Goal: Information Seeking & Learning: Check status

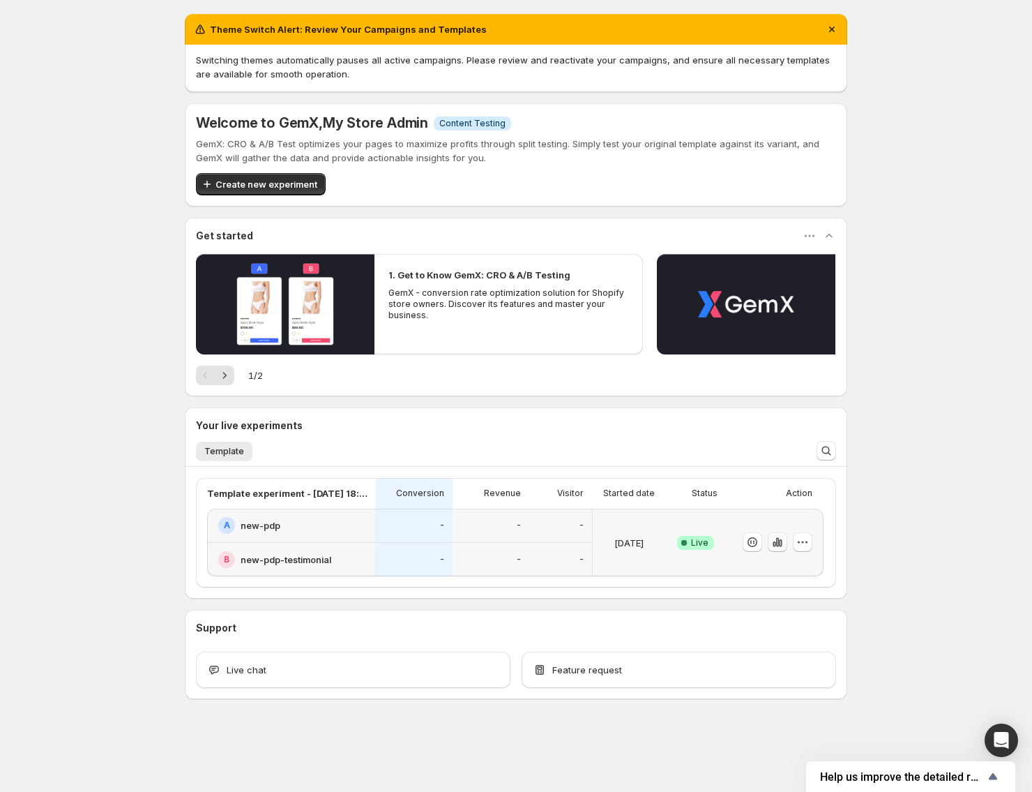
click at [777, 545] on icon "button" at bounding box center [777, 542] width 3 height 9
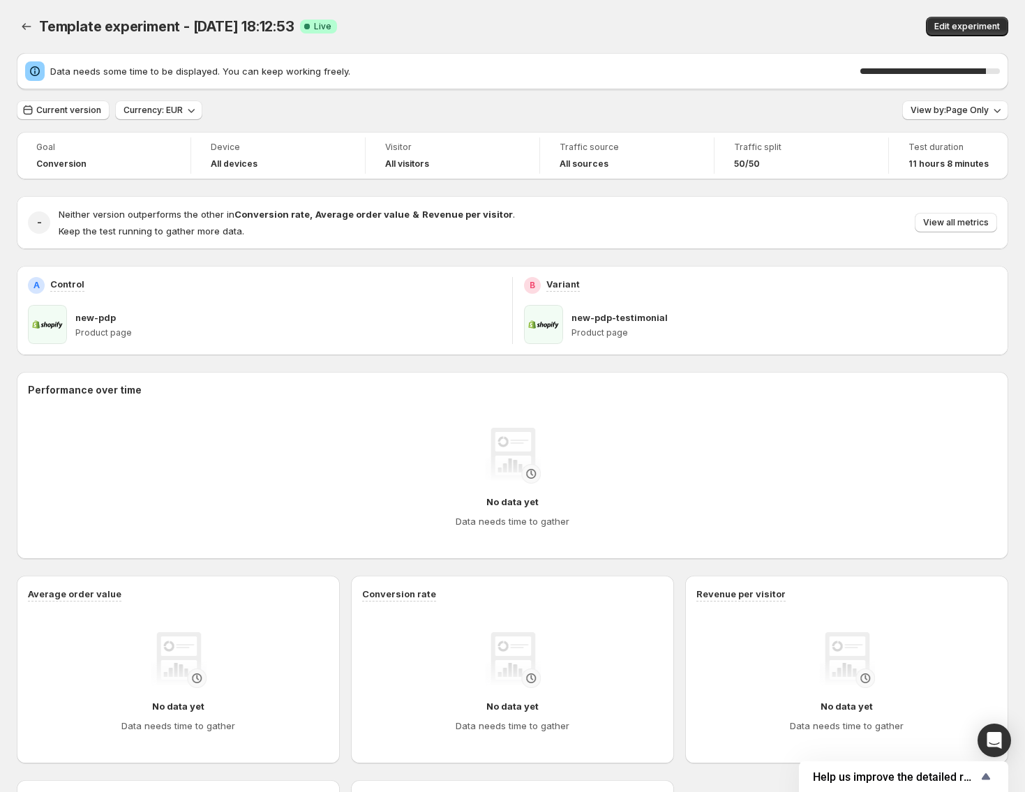
click at [1007, 59] on div "Data needs some time to be displayed. You can keep working freely. 90 %" at bounding box center [512, 71] width 991 height 36
click at [995, 66] on div "90 %" at bounding box center [929, 71] width 139 height 14
click at [995, 67] on div "90 %" at bounding box center [929, 71] width 139 height 14
click at [965, 67] on div "90 %" at bounding box center [929, 71] width 139 height 14
click at [221, 89] on div "Data needs some time to be displayed. You can keep working freely. 90 %" at bounding box center [512, 71] width 991 height 36
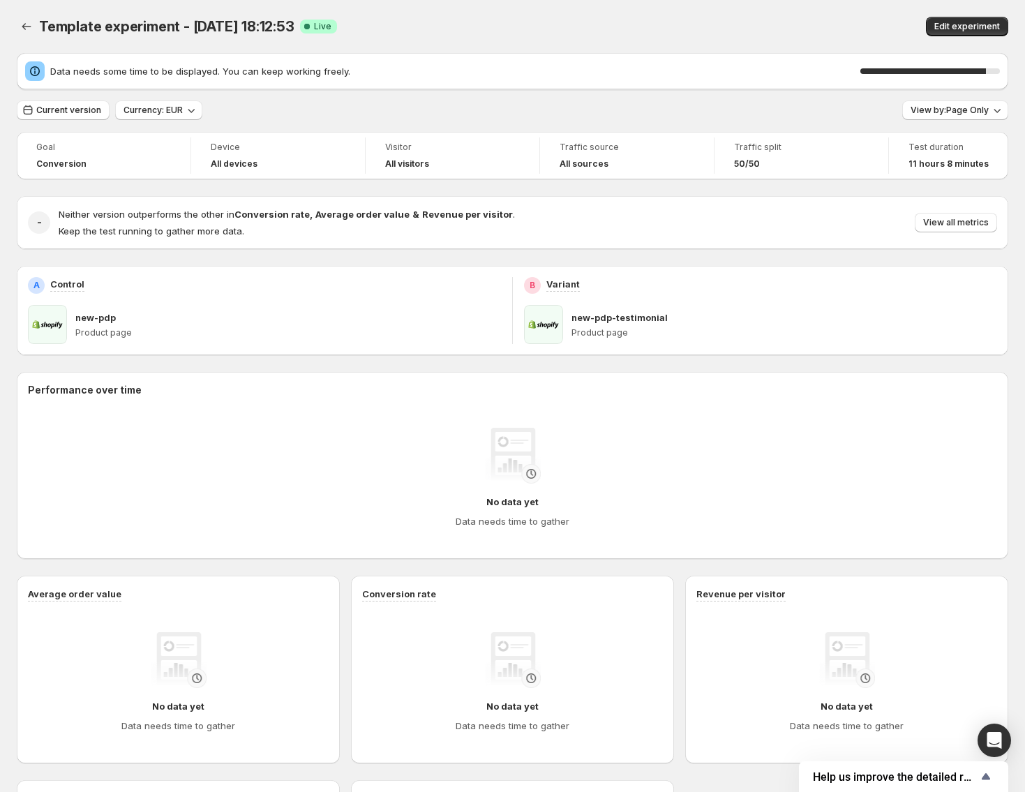
click at [285, 227] on p "Keep the test running to gather more data." at bounding box center [287, 231] width 456 height 14
click at [300, 216] on strong "Conversion rate" at bounding box center [271, 214] width 75 height 11
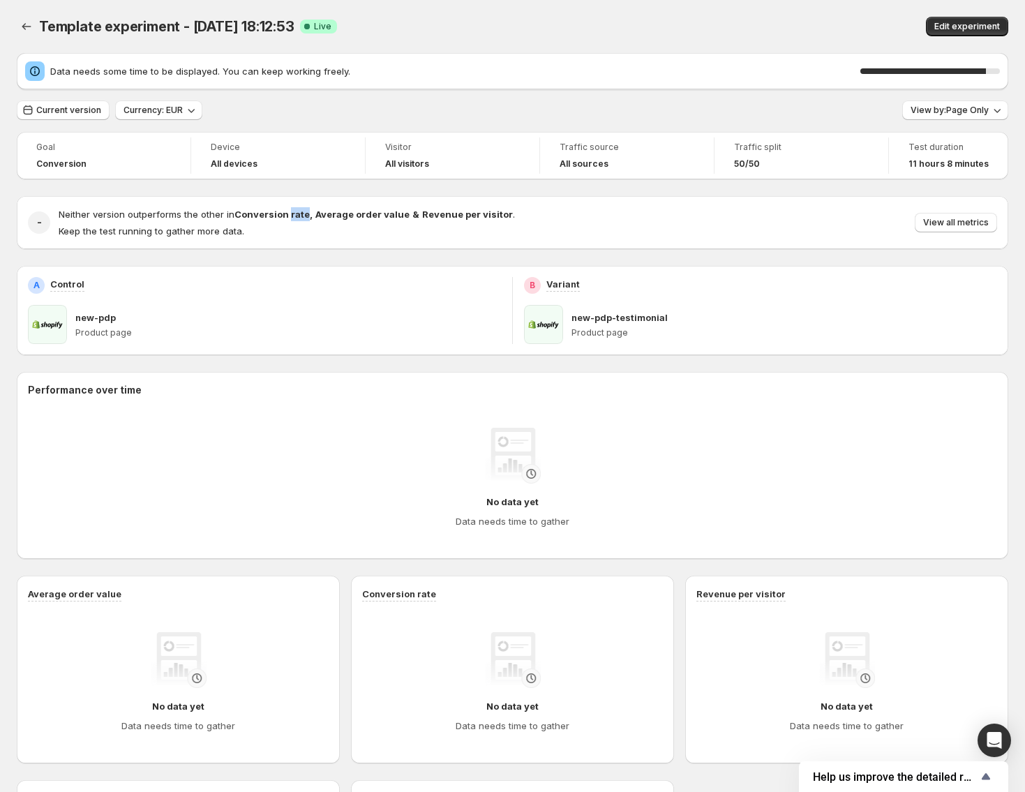
click at [301, 216] on strong "Conversion rate" at bounding box center [271, 214] width 75 height 11
click at [303, 242] on div "- Neither version outperforms the other in Conversion rate , Average order valu…" at bounding box center [512, 222] width 991 height 53
click at [301, 207] on h4 "Neither version outperforms the other in Conversion rate , Average order value …" at bounding box center [287, 214] width 456 height 14
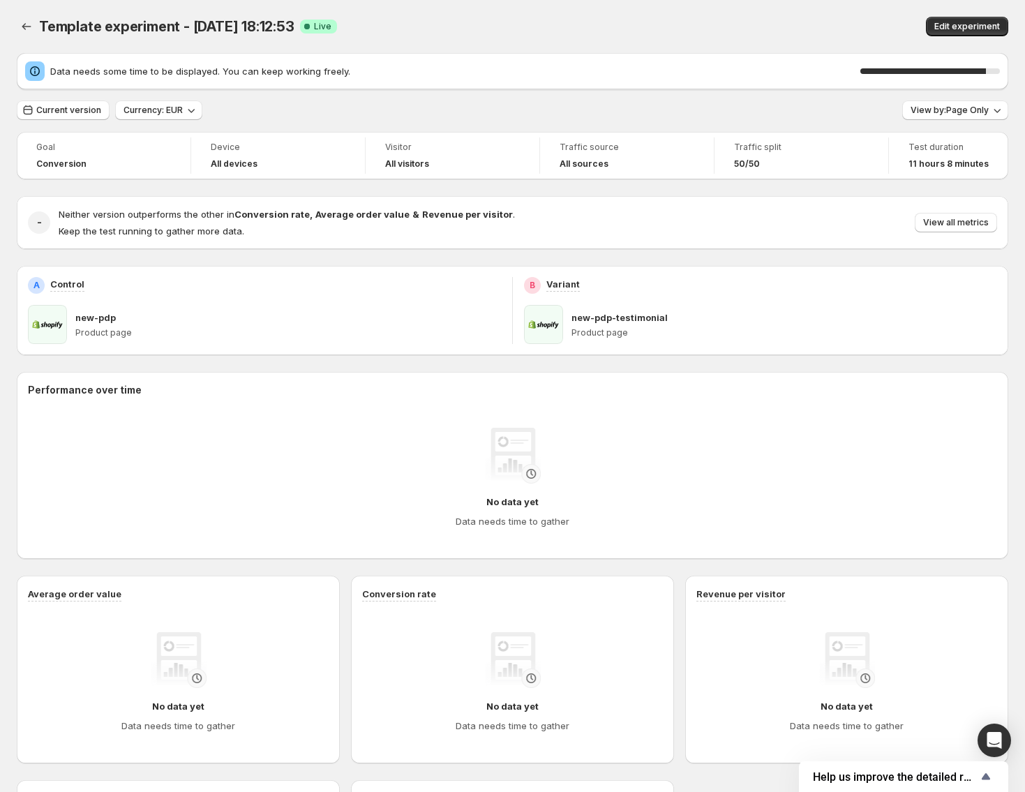
click at [287, 241] on div "- Neither version outperforms the other in Conversion rate , Average order valu…" at bounding box center [512, 222] width 991 height 53
drag, startPoint x: 967, startPoint y: 73, endPoint x: 863, endPoint y: 79, distance: 104.1
click at [967, 73] on div "90 %" at bounding box center [929, 71] width 139 height 14
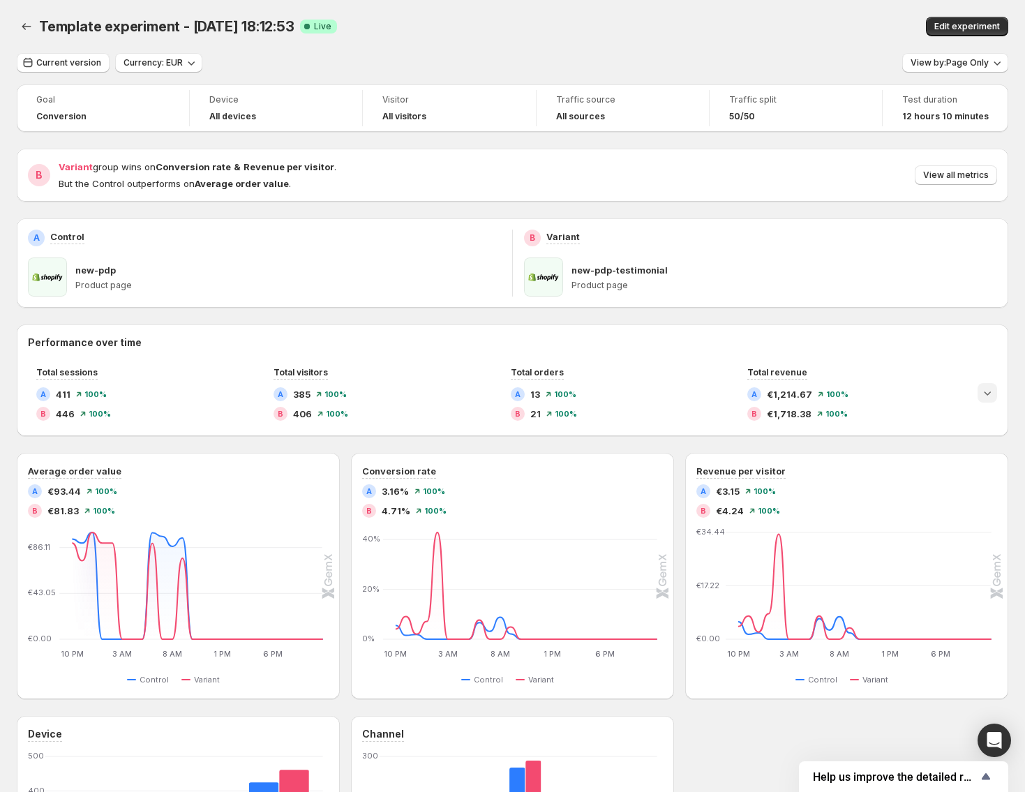
click at [991, 394] on icon "Expand chart" at bounding box center [987, 393] width 7 height 4
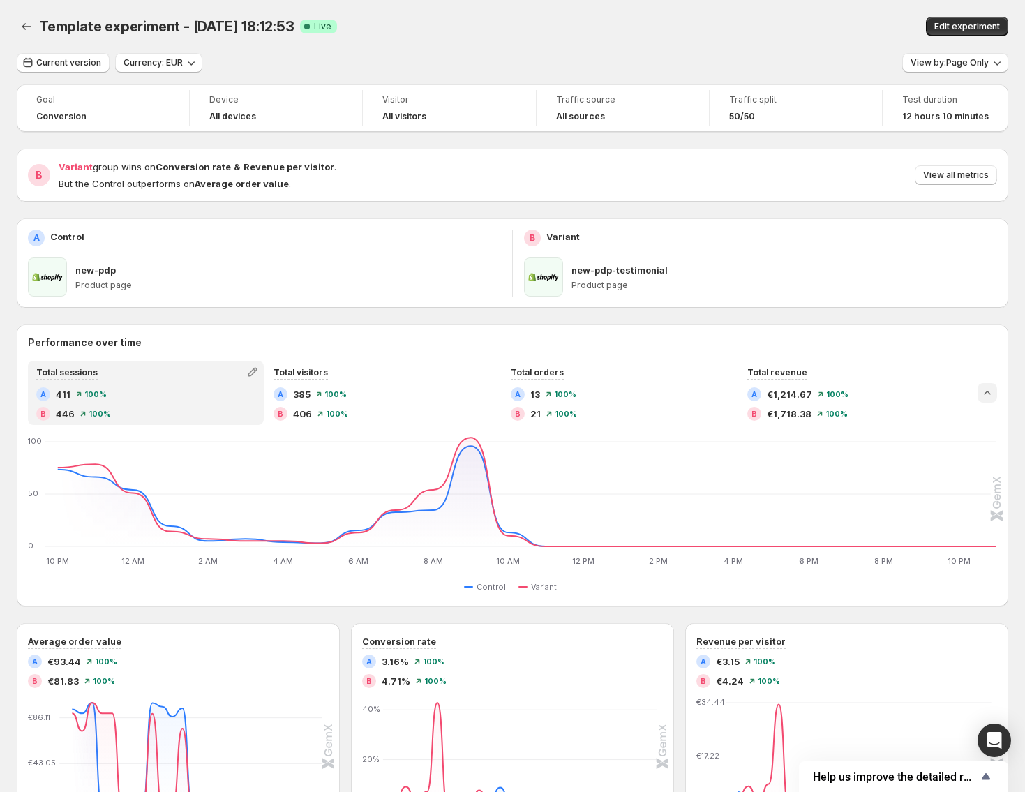
click at [994, 394] on icon "Collapse chart" at bounding box center [987, 393] width 14 height 14
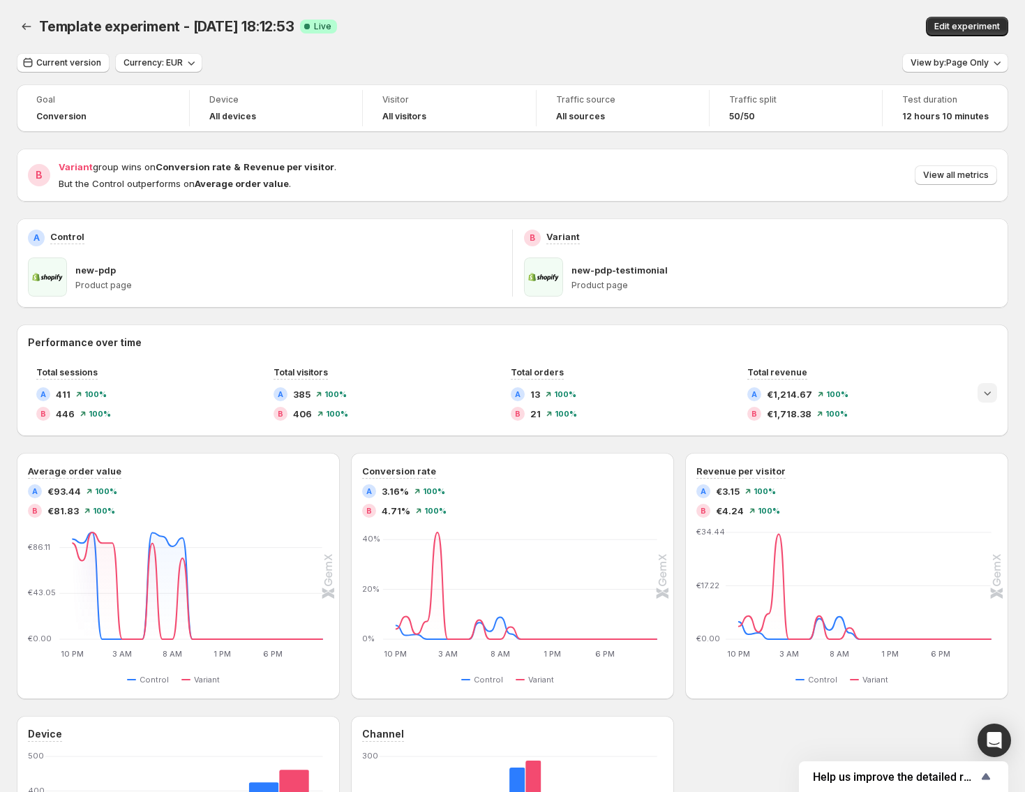
click at [991, 394] on icon "Expand chart" at bounding box center [987, 393] width 7 height 4
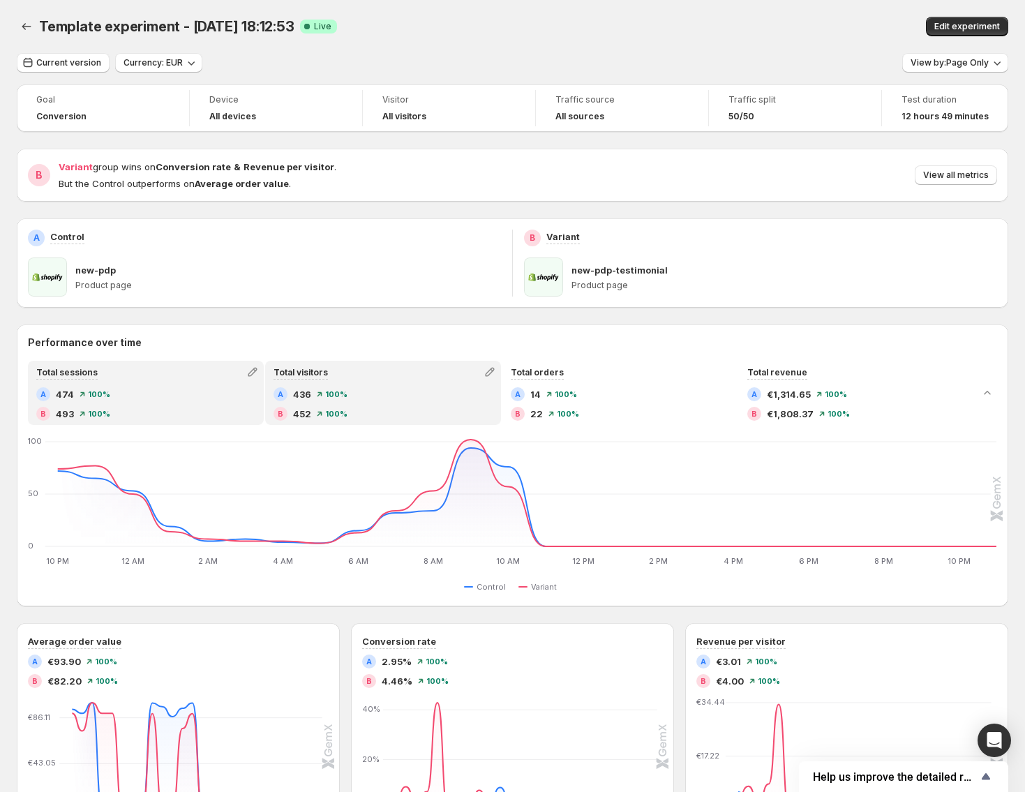
click at [542, 408] on span "22" at bounding box center [536, 414] width 13 height 14
